Goal: Book appointment/travel/reservation

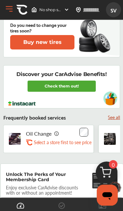
scroll to position [434, 0]
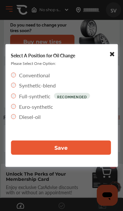
click at [59, 151] on span "Save" at bounding box center [61, 148] width 13 height 6
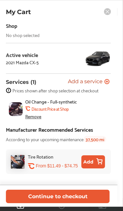
scroll to position [483, 0]
click at [84, 199] on button "Continue to checkout" at bounding box center [58, 196] width 104 height 13
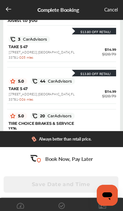
click at [99, 86] on div "5.0 44 CarAdvisors $13.80 Off Retail!" at bounding box center [63, 82] width 108 height 10
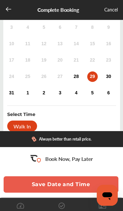
click at [95, 81] on div "29" at bounding box center [92, 77] width 11 height 11
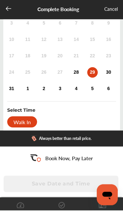
scroll to position [87, 0]
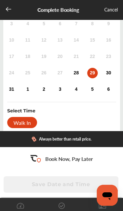
click at [19, 128] on div "Walk In" at bounding box center [22, 122] width 30 height 11
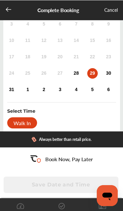
click at [23, 128] on div "Walk In" at bounding box center [22, 122] width 30 height 11
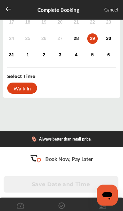
scroll to position [123, 0]
click at [20, 83] on div "Walk In" at bounding box center [22, 88] width 30 height 11
click at [22, 86] on div "Walk In" at bounding box center [22, 88] width 30 height 11
click at [20, 86] on div "Walk In" at bounding box center [22, 88] width 30 height 11
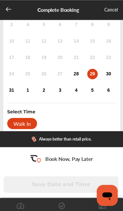
scroll to position [86, 0]
click at [76, 78] on div "28" at bounding box center [76, 74] width 11 height 11
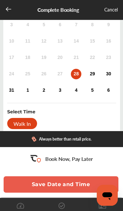
click at [76, 184] on button "Save Date and Time" at bounding box center [61, 185] width 115 height 16
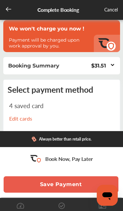
click at [115, 66] on icon at bounding box center [112, 65] width 5 height 6
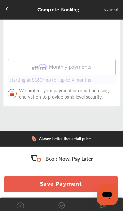
scroll to position [605, 0]
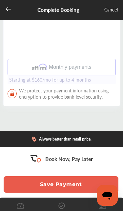
click at [81, 188] on button "Save Payment" at bounding box center [61, 185] width 115 height 16
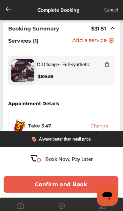
click at [77, 187] on button "Confirm and Book" at bounding box center [61, 185] width 115 height 16
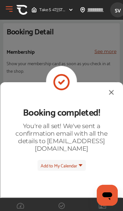
scroll to position [2, 0]
click at [107, 88] on img at bounding box center [111, 92] width 8 height 8
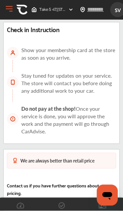
scroll to position [406, 0]
